Goal: Task Accomplishment & Management: Use online tool/utility

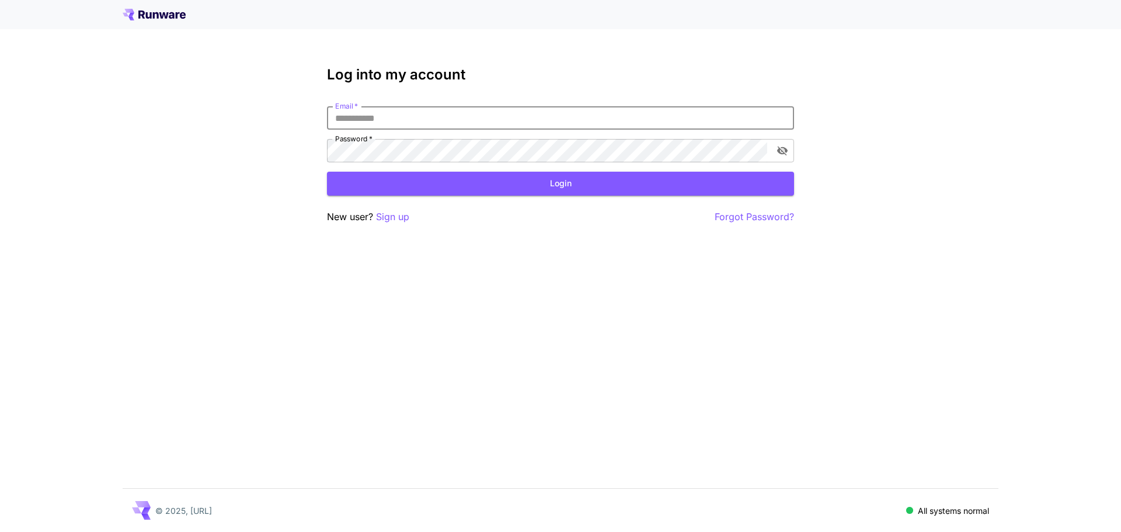
click at [394, 118] on input "Email   *" at bounding box center [560, 117] width 467 height 23
type input "**********"
click button "Login" at bounding box center [560, 184] width 467 height 24
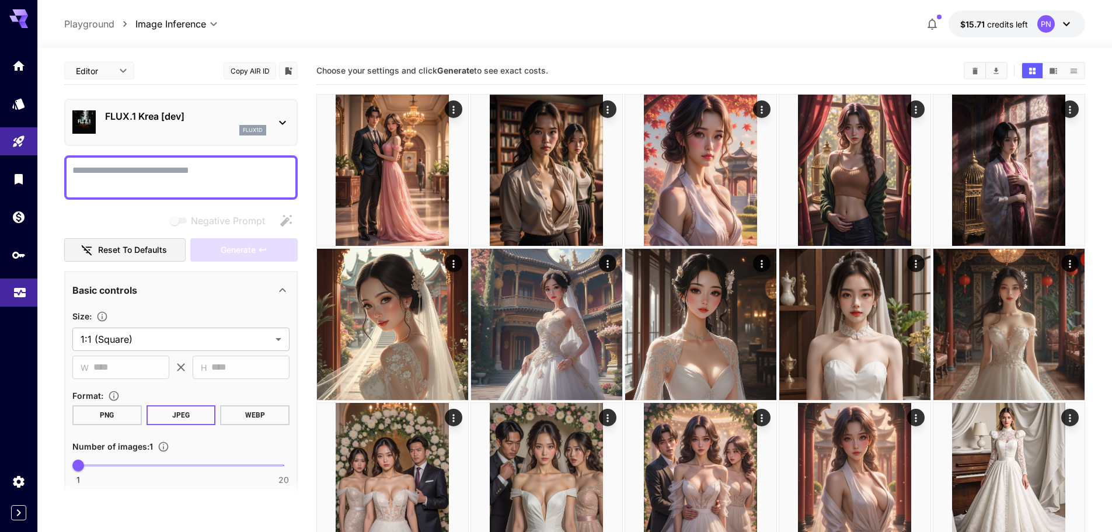
click at [10, 294] on link at bounding box center [18, 293] width 37 height 29
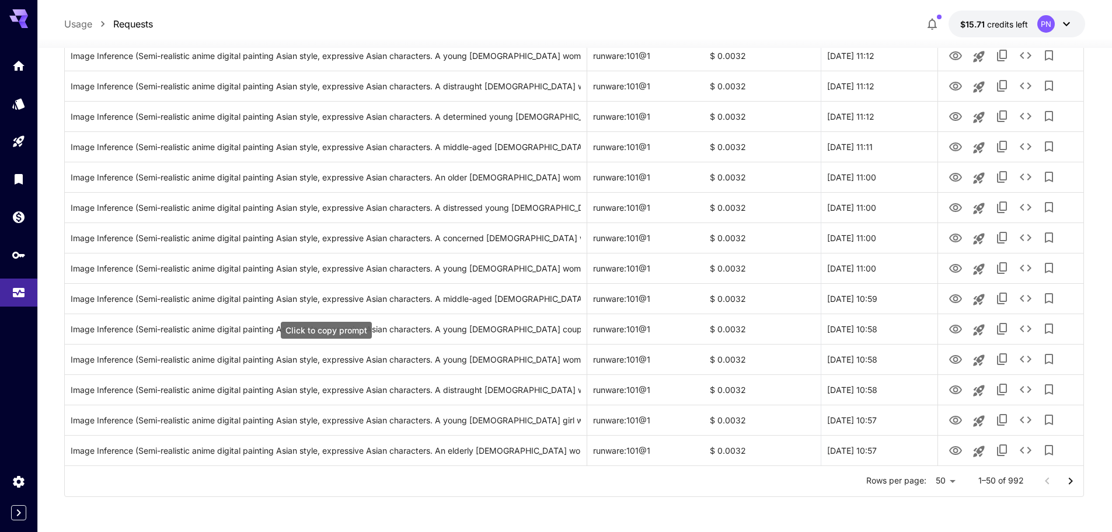
scroll to position [1282, 0]
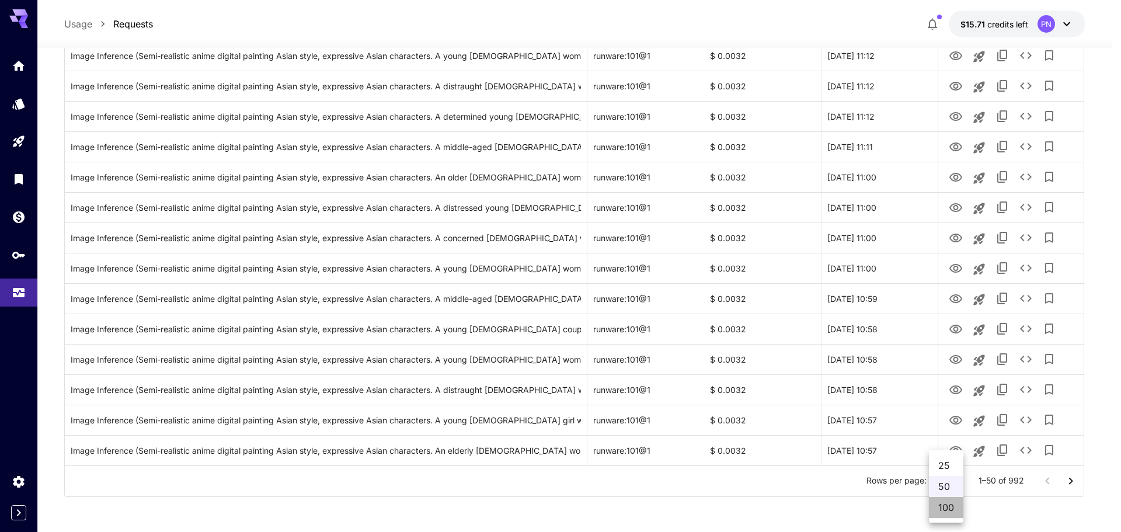
click at [946, 513] on li "100" at bounding box center [946, 507] width 34 height 21
type input "***"
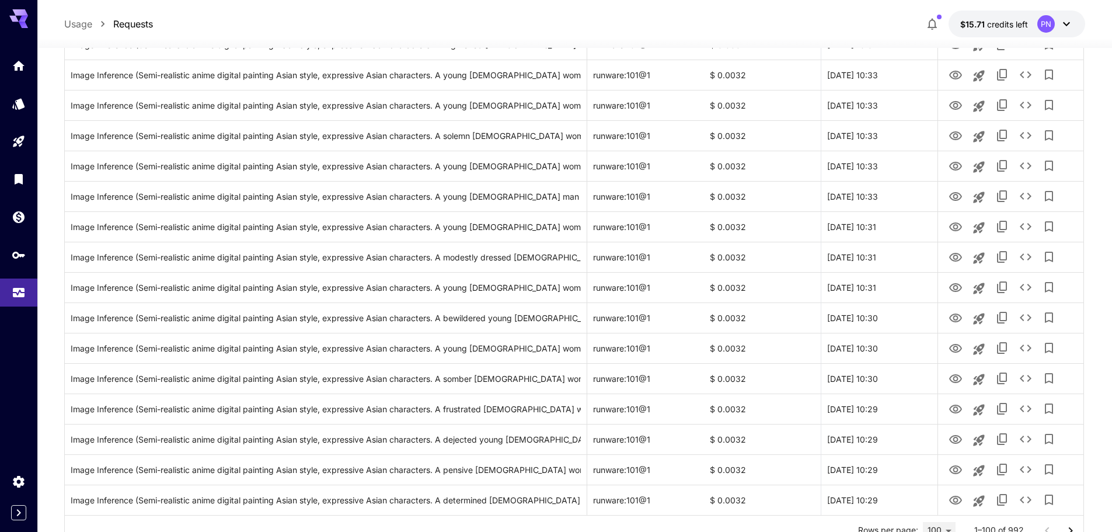
scroll to position [2801, 0]
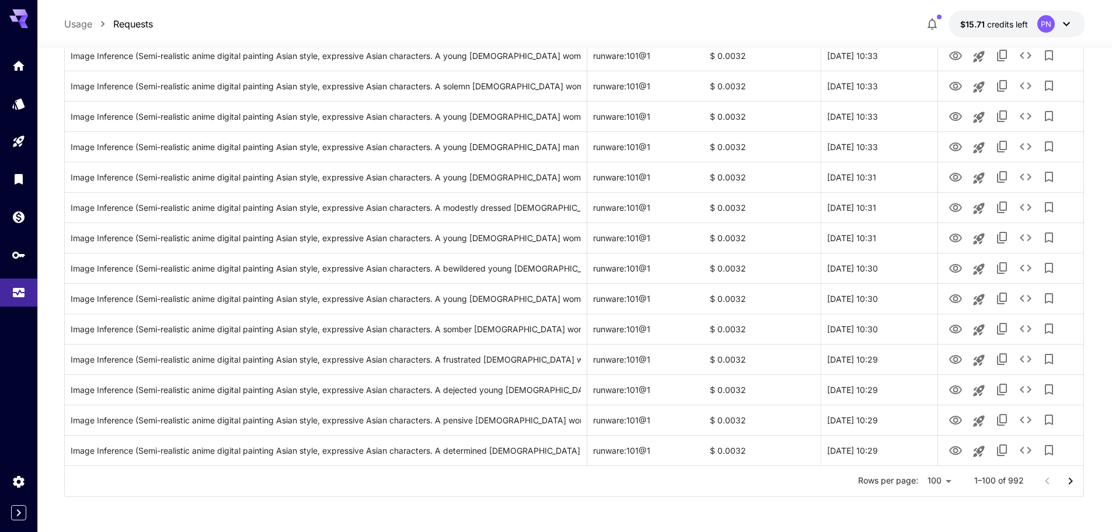
click at [1069, 481] on icon "Go to next page" at bounding box center [1071, 481] width 14 height 14
click at [1065, 482] on icon "Go to next page" at bounding box center [1071, 481] width 14 height 14
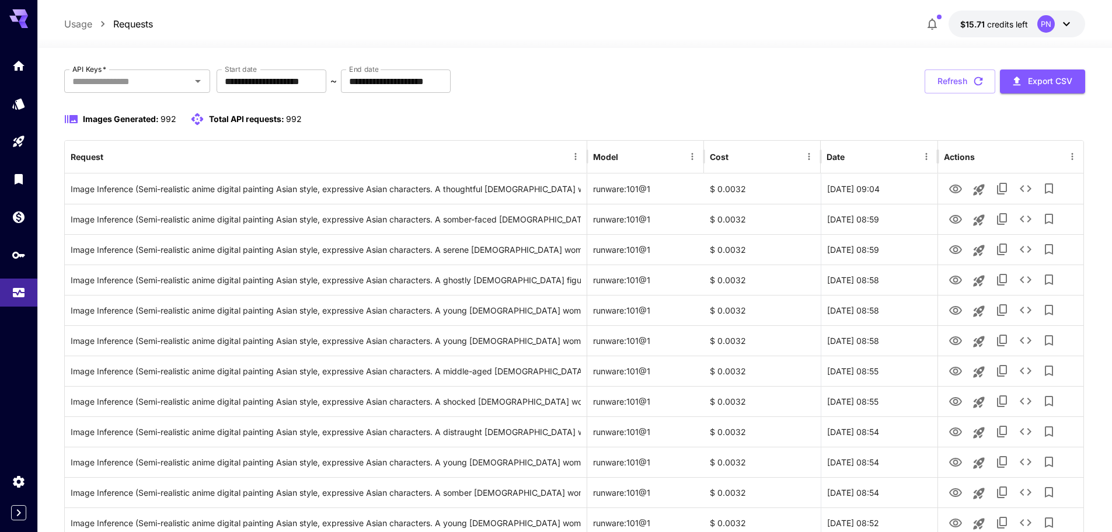
scroll to position [0, 0]
